Goal: Book appointment/travel/reservation

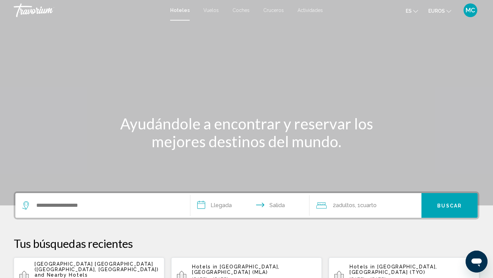
click at [210, 10] on font "Vuelos" at bounding box center [211, 10] width 15 height 5
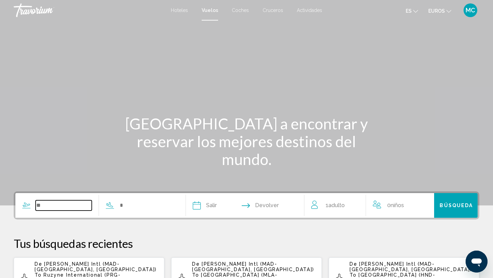
click at [50, 204] on input "Search widget" at bounding box center [64, 205] width 56 height 10
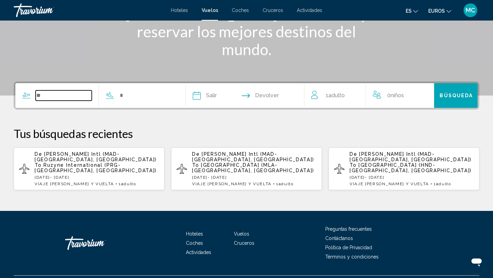
scroll to position [121, 0]
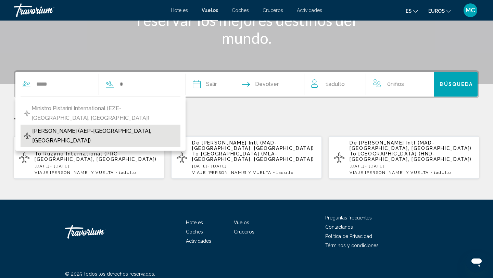
click at [83, 131] on span "Jorge Newbery (AEP-Buenos Aires, Argentina)" at bounding box center [104, 135] width 145 height 19
type input "**********"
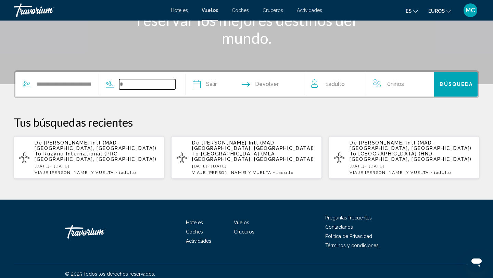
click at [131, 84] on input "Search widget" at bounding box center [147, 84] width 56 height 10
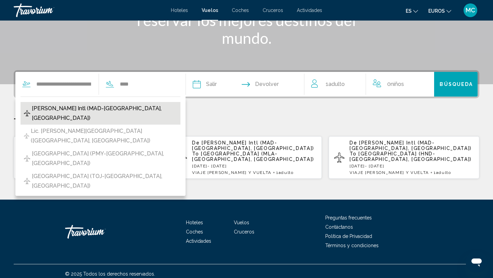
click at [115, 106] on span "Barajas Intl (MAD-Madrid, Spain)" at bounding box center [104, 113] width 145 height 19
type input "**********"
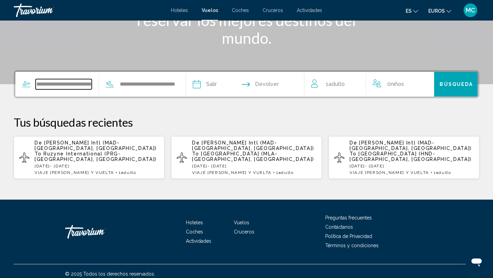
click at [80, 86] on input "**********" at bounding box center [64, 84] width 56 height 10
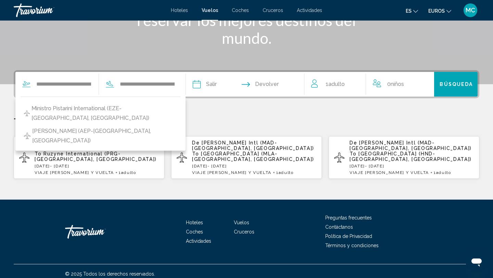
click at [218, 84] on input "Depart date" at bounding box center [220, 85] width 59 height 27
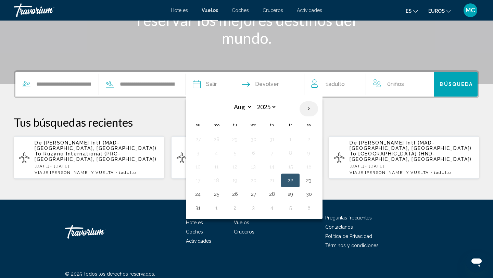
click at [315, 108] on th "Next month" at bounding box center [309, 108] width 19 height 15
select select "**"
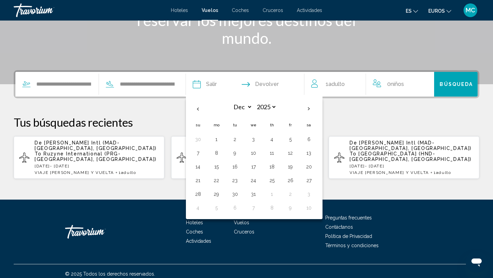
click at [314, 165] on button "20" at bounding box center [309, 167] width 11 height 10
type input "**********"
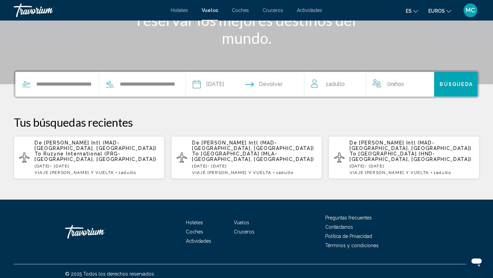
click at [283, 84] on input "Return date" at bounding box center [278, 85] width 59 height 27
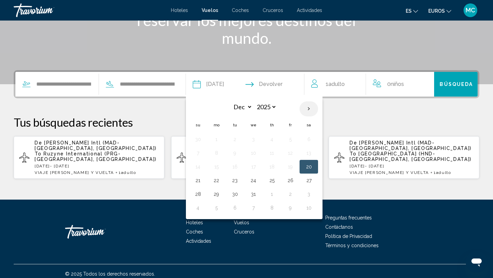
click at [314, 108] on th "Next month" at bounding box center [309, 108] width 19 height 15
select select "*"
select select "****"
click at [314, 108] on th "Next month" at bounding box center [309, 108] width 19 height 15
click at [204, 109] on th "Previous month" at bounding box center [198, 108] width 19 height 15
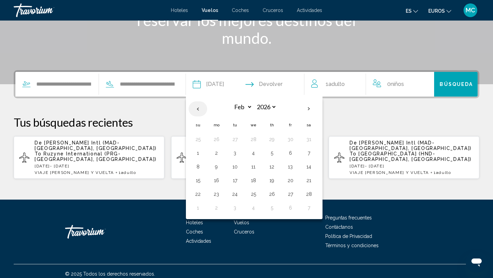
select select "*"
click at [315, 151] on button "10" at bounding box center [309, 153] width 11 height 10
type input "**********"
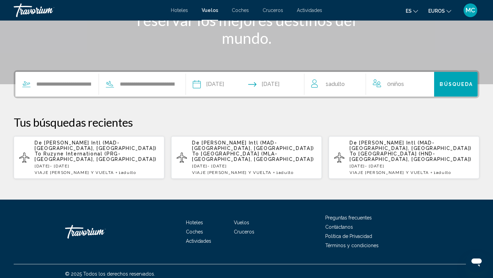
click at [455, 82] on span "Búsqueda" at bounding box center [456, 84] width 33 height 5
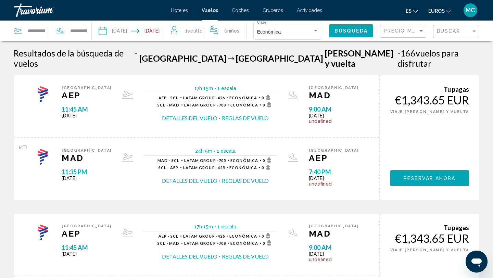
click at [203, 177] on button "Detalles del vuelo" at bounding box center [190, 181] width 56 height 8
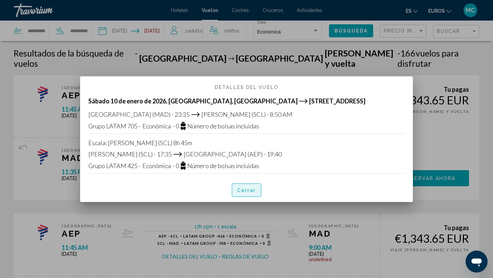
click at [246, 192] on font "Cerrar" at bounding box center [246, 190] width 19 height 5
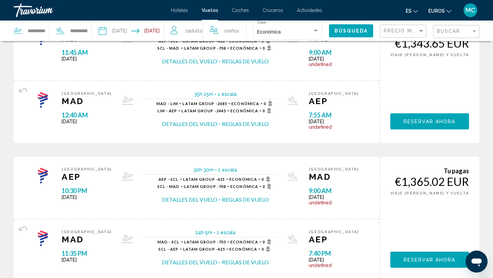
scroll to position [474, 0]
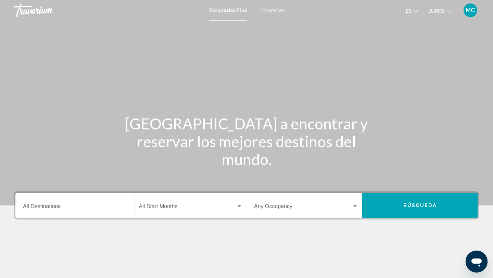
click at [53, 203] on div "Destination All Destinations" at bounding box center [75, 206] width 104 height 22
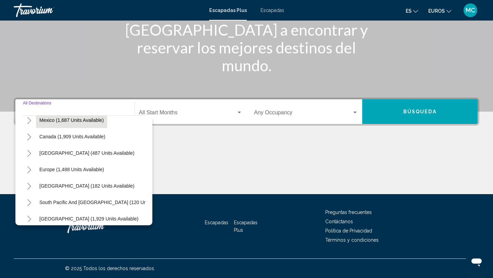
scroll to position [39, 0]
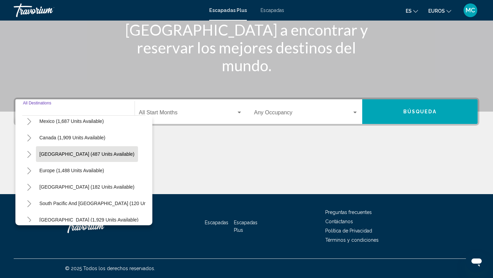
click at [70, 155] on span "[GEOGRAPHIC_DATA] (487 units available)" at bounding box center [86, 153] width 95 height 5
type input "**********"
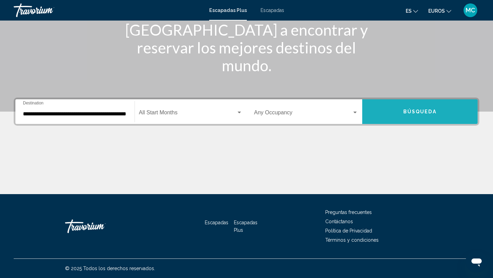
click at [424, 113] on span "Búsqueda" at bounding box center [420, 111] width 33 height 5
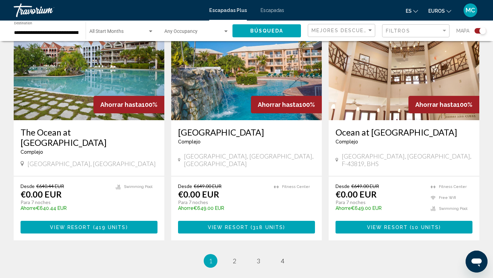
scroll to position [1019, 0]
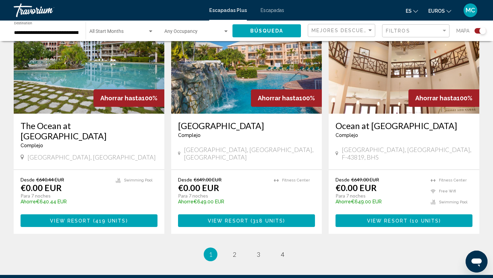
click at [127, 215] on button "View Resort ( 419 units )" at bounding box center [89, 221] width 137 height 13
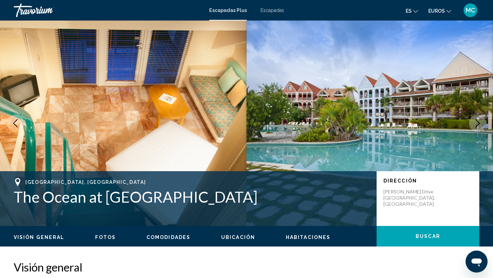
click at [479, 123] on icon "Next image" at bounding box center [478, 123] width 4 height 8
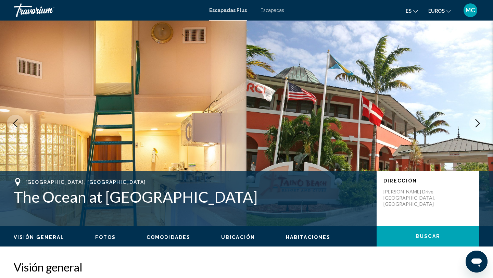
click at [479, 123] on icon "Next image" at bounding box center [478, 123] width 8 height 8
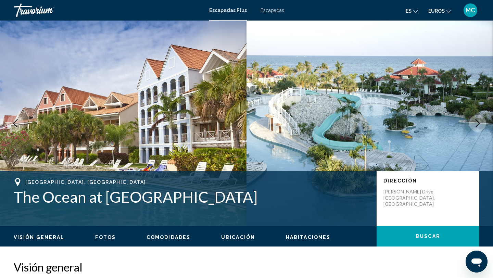
click at [479, 122] on icon "Next image" at bounding box center [478, 123] width 4 height 8
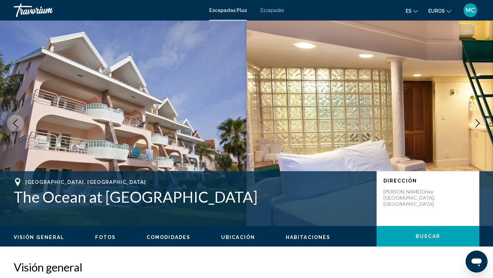
click at [479, 122] on icon "Next image" at bounding box center [478, 123] width 4 height 8
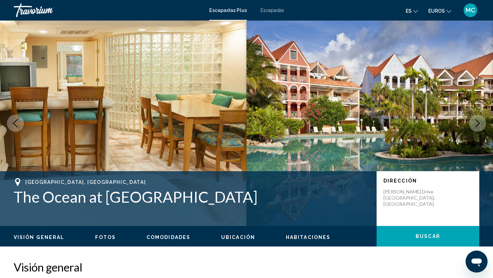
click at [479, 122] on icon "Next image" at bounding box center [478, 123] width 8 height 8
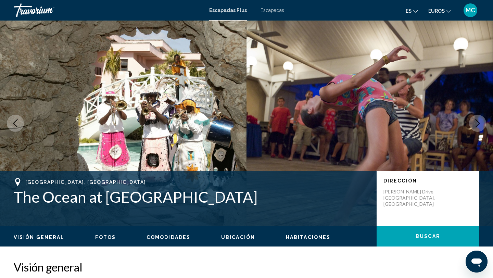
click at [479, 122] on icon "Next image" at bounding box center [478, 123] width 8 height 8
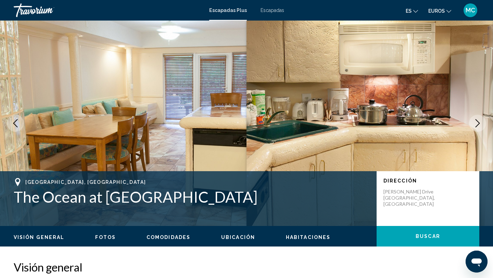
click at [479, 121] on icon "Next image" at bounding box center [478, 123] width 8 height 8
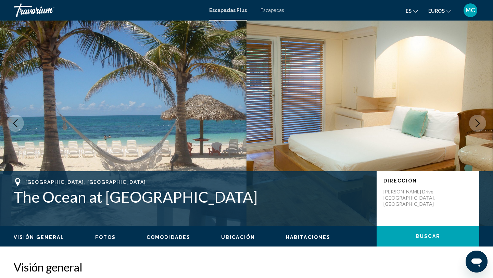
click at [479, 121] on icon "Next image" at bounding box center [478, 123] width 8 height 8
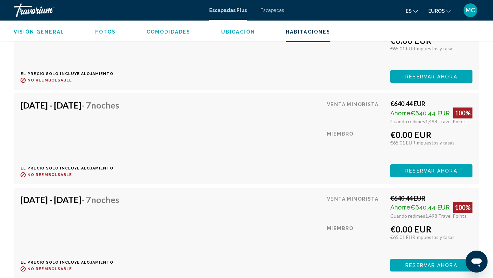
scroll to position [1539, 0]
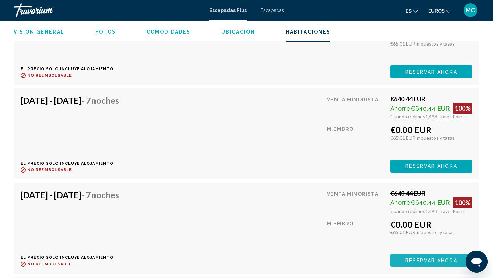
click at [411, 258] on span "Reservar ahora" at bounding box center [432, 260] width 52 height 5
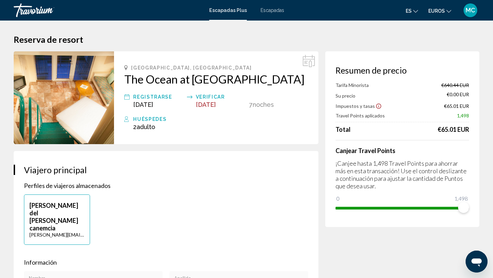
drag, startPoint x: 436, startPoint y: 128, endPoint x: 481, endPoint y: 128, distance: 44.5
drag, startPoint x: 457, startPoint y: 117, endPoint x: 475, endPoint y: 116, distance: 17.1
click at [475, 116] on div "Resumen de precio Tarifa Minorista €640.44 EUR Su precio €0.00 EUR Impuestos y …" at bounding box center [403, 139] width 154 height 176
drag, startPoint x: 438, startPoint y: 129, endPoint x: 477, endPoint y: 133, distance: 38.6
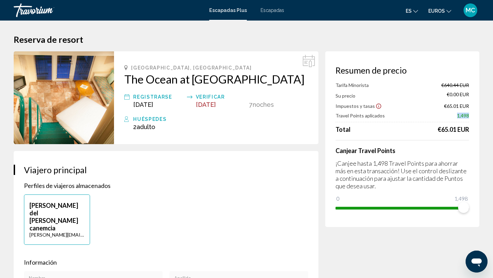
click at [477, 133] on div "Resumen de precio Tarifa Minorista €640.44 EUR Su precio €0.00 EUR Impuestos y …" at bounding box center [403, 139] width 154 height 176
click at [407, 124] on div "Tarifa Minorista €640.44 EUR Su precio €0.00 EUR Impuestos y tasas €65.01 EUR T…" at bounding box center [403, 107] width 134 height 51
